Goal: Go to known website: Access a specific website the user already knows

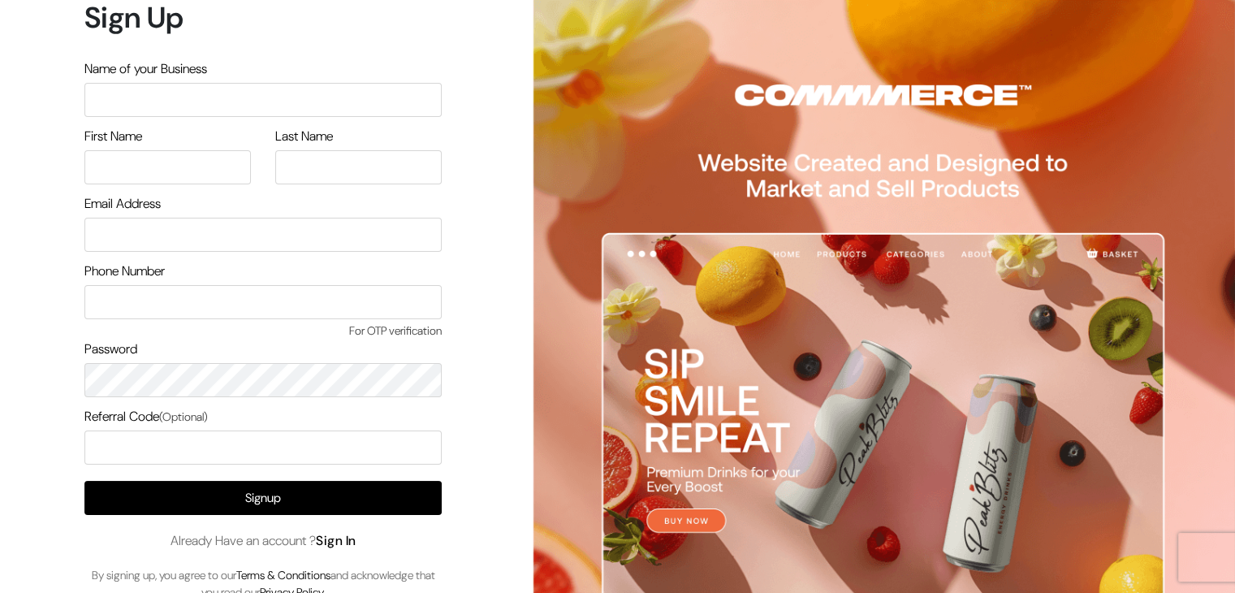
click at [332, 534] on link "Sign In" at bounding box center [336, 540] width 41 height 17
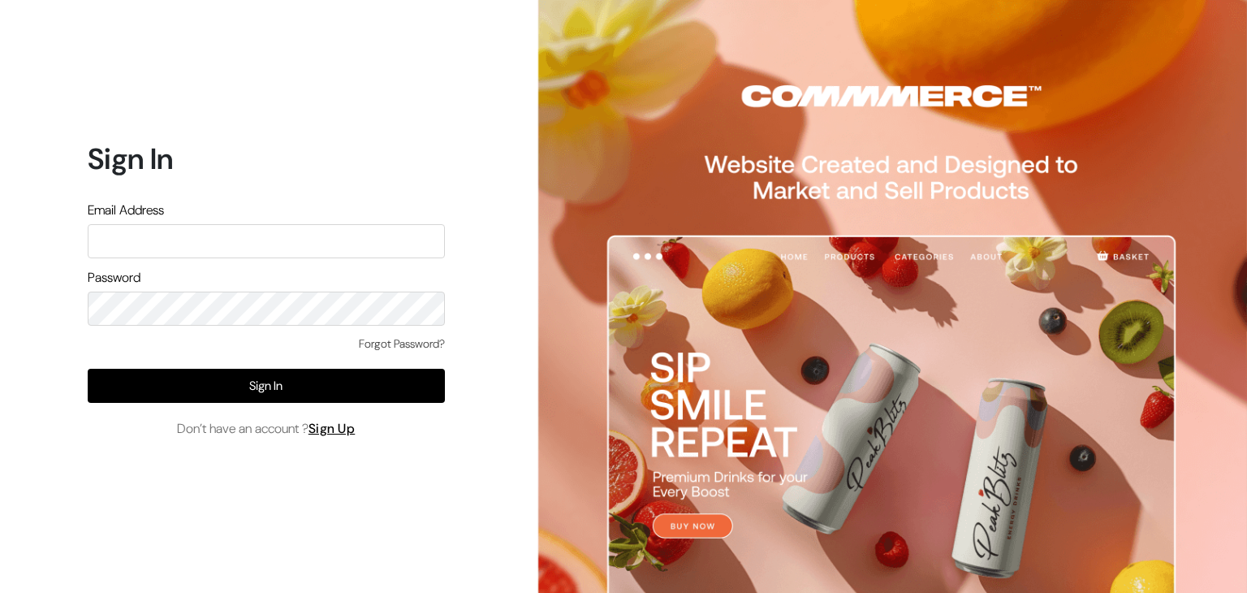
click at [224, 236] on input "text" at bounding box center [266, 241] width 357 height 34
type input "[DOMAIN_NAME][EMAIL_ADDRESS][DOMAIN_NAME]"
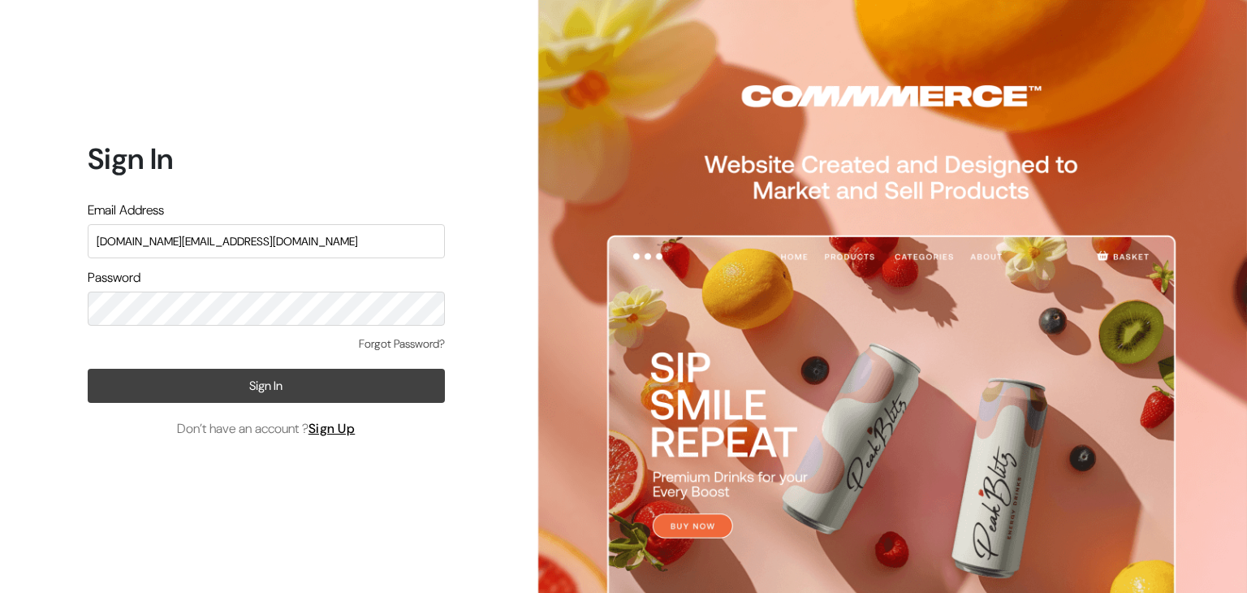
click at [242, 386] on button "Sign In" at bounding box center [266, 386] width 357 height 34
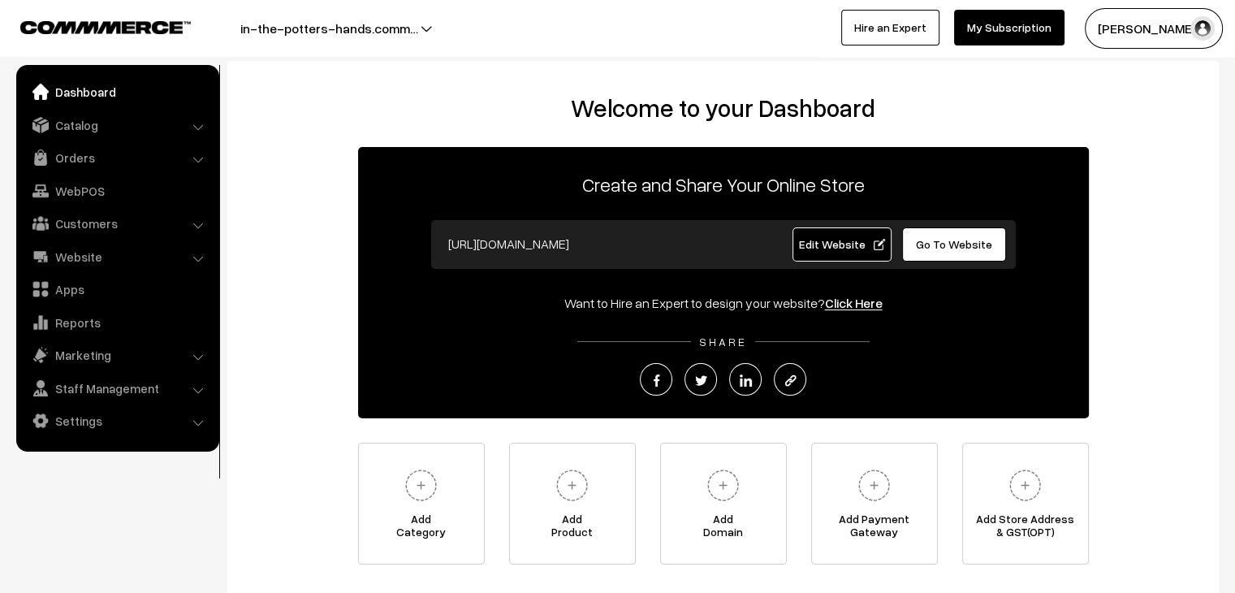
click at [814, 235] on link "Edit Website" at bounding box center [842, 244] width 99 height 34
